Goal: Information Seeking & Learning: Compare options

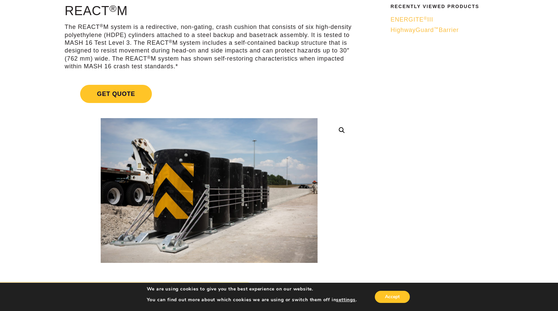
scroll to position [67, 0]
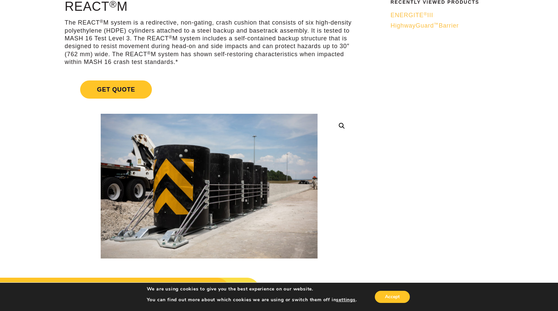
click at [419, 15] on span "ENERGITE ® III" at bounding box center [412, 15] width 43 height 7
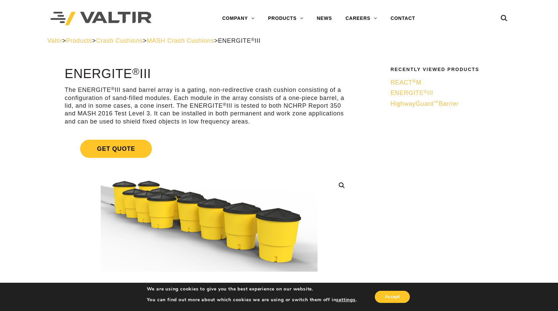
click at [404, 79] on span "REACT ® M" at bounding box center [406, 82] width 31 height 7
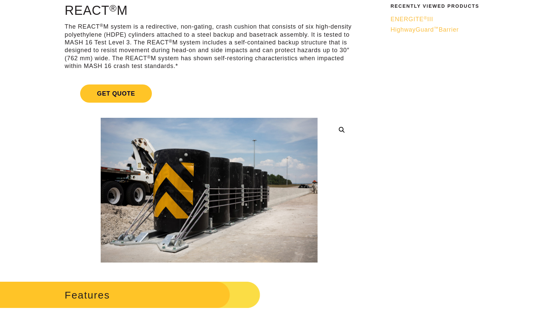
scroll to position [67, 0]
